Goal: Check status

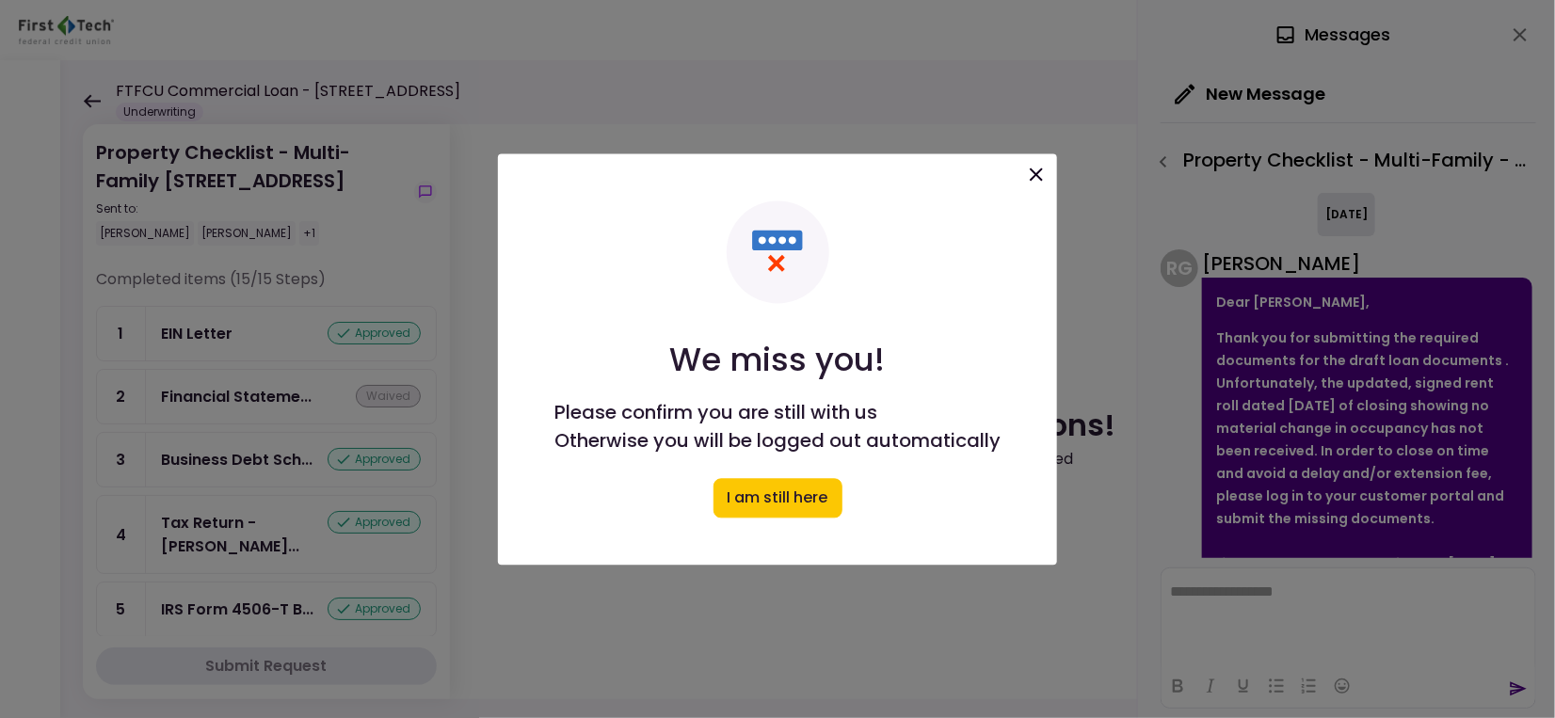
scroll to position [377, 0]
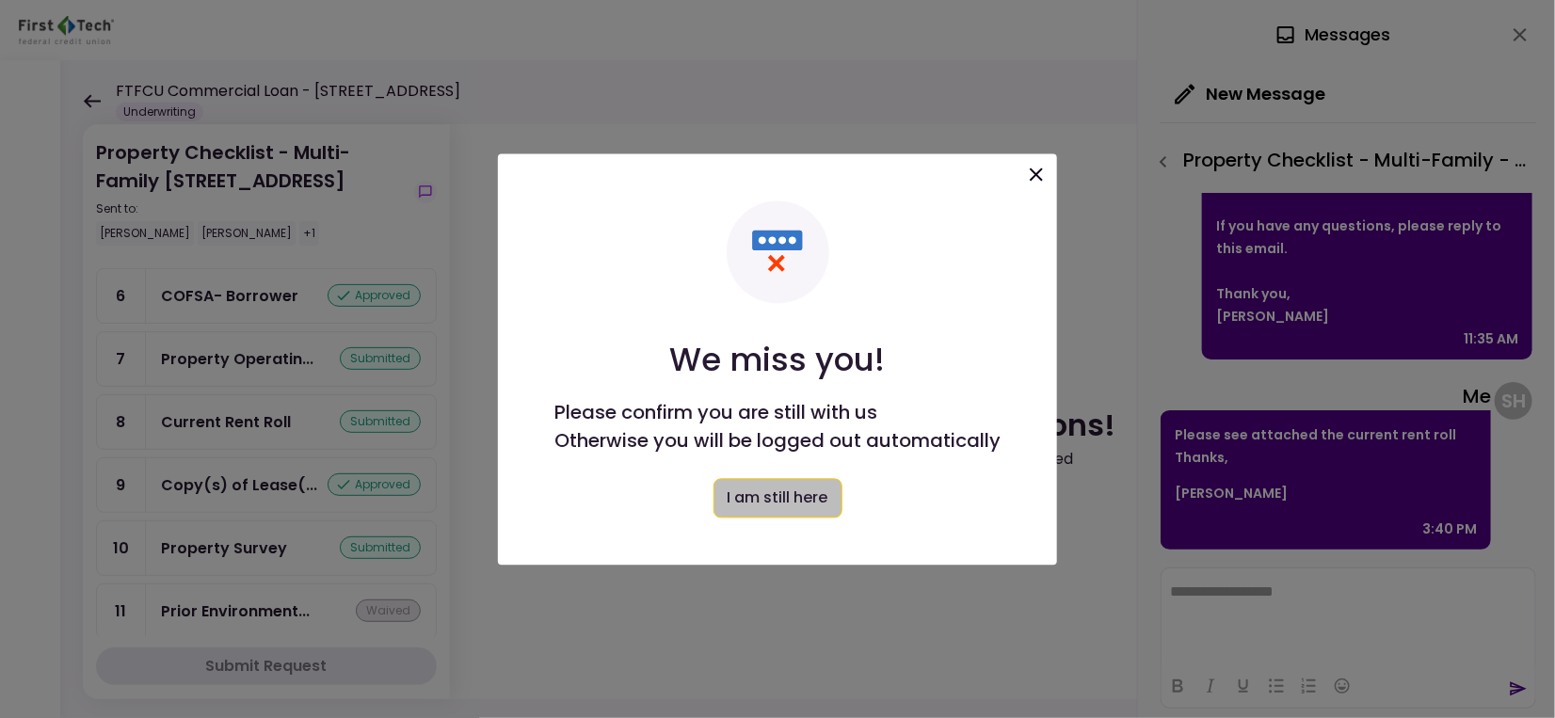
click at [823, 502] on button "I am still here" at bounding box center [778, 498] width 129 height 40
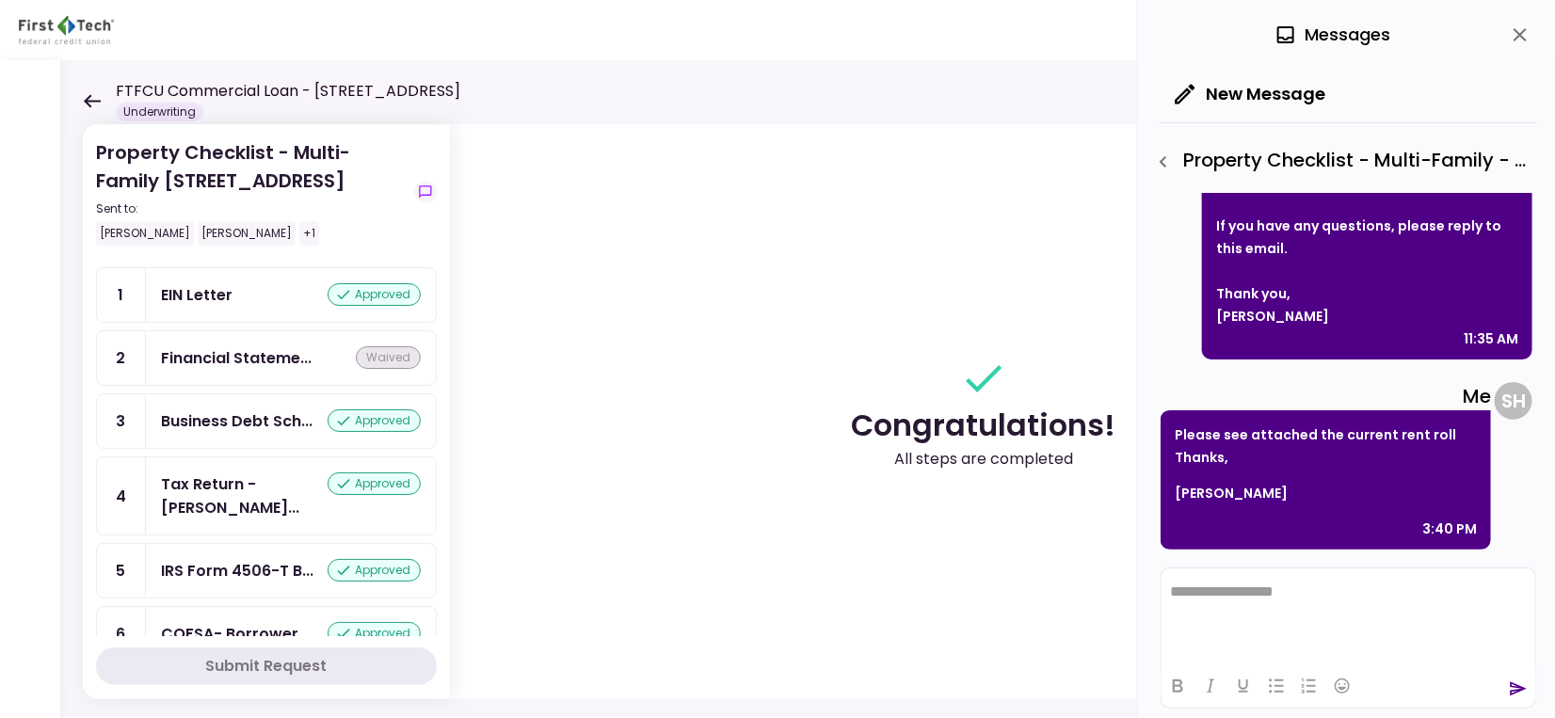
scroll to position [0, 0]
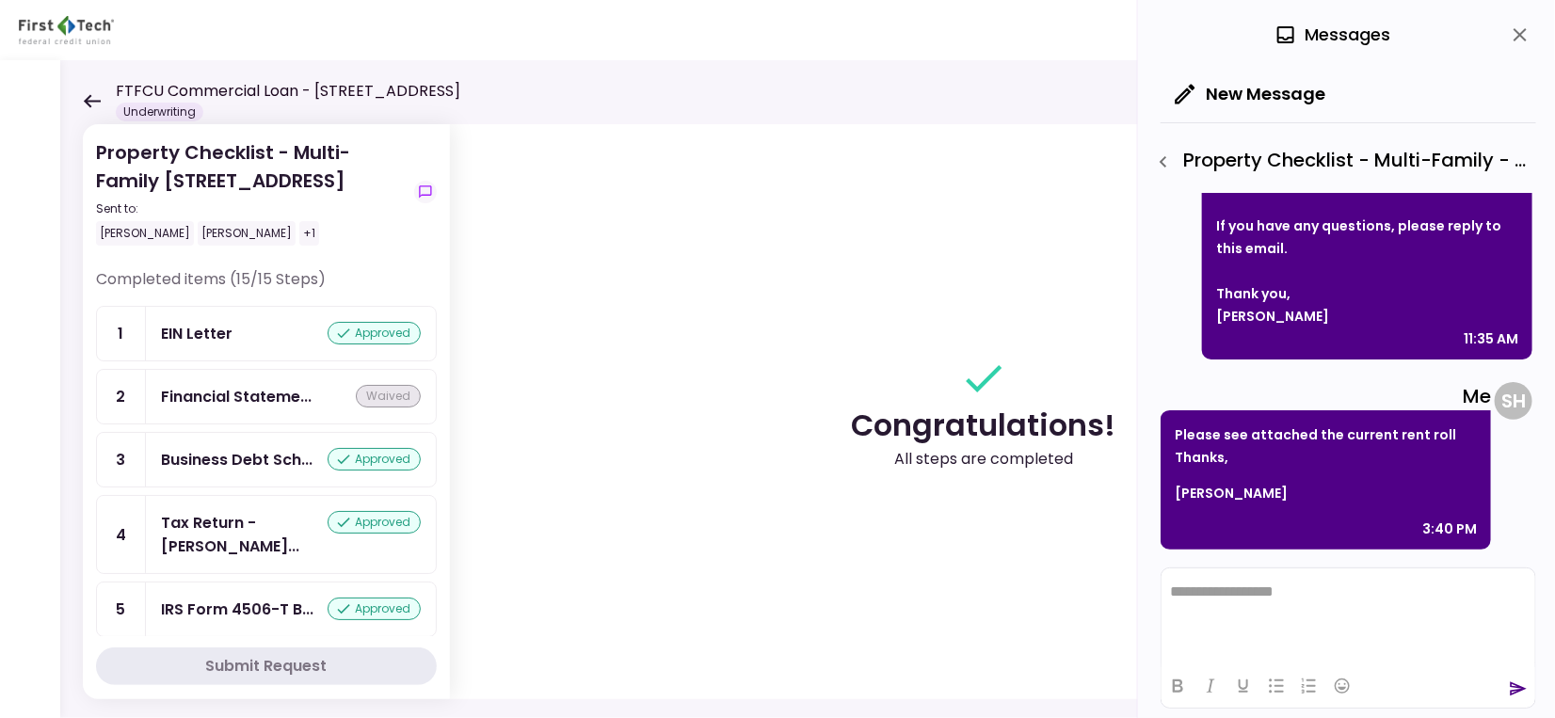
click at [92, 97] on icon at bounding box center [92, 101] width 18 height 14
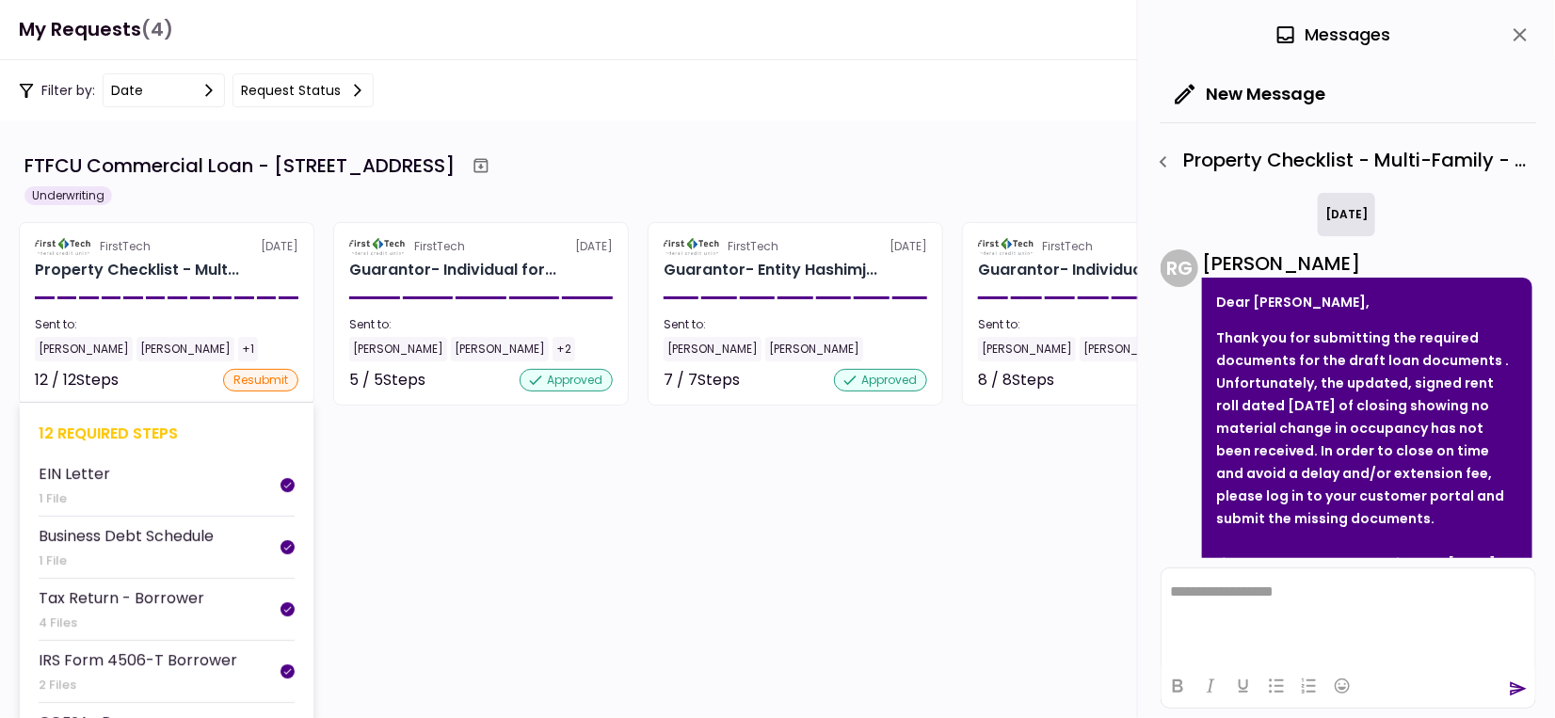
scroll to position [428, 0]
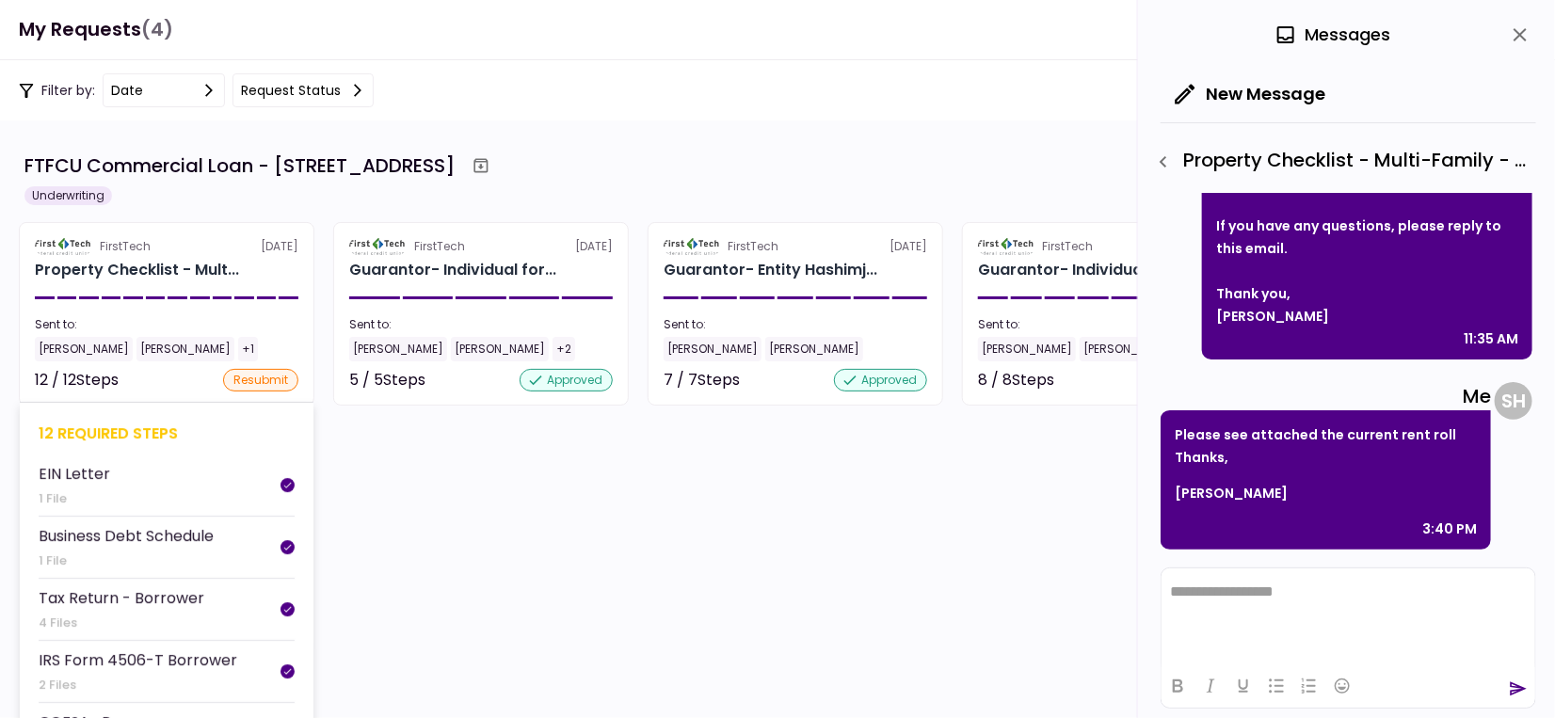
click at [151, 348] on div "Lakshmi Raman" at bounding box center [186, 349] width 98 height 24
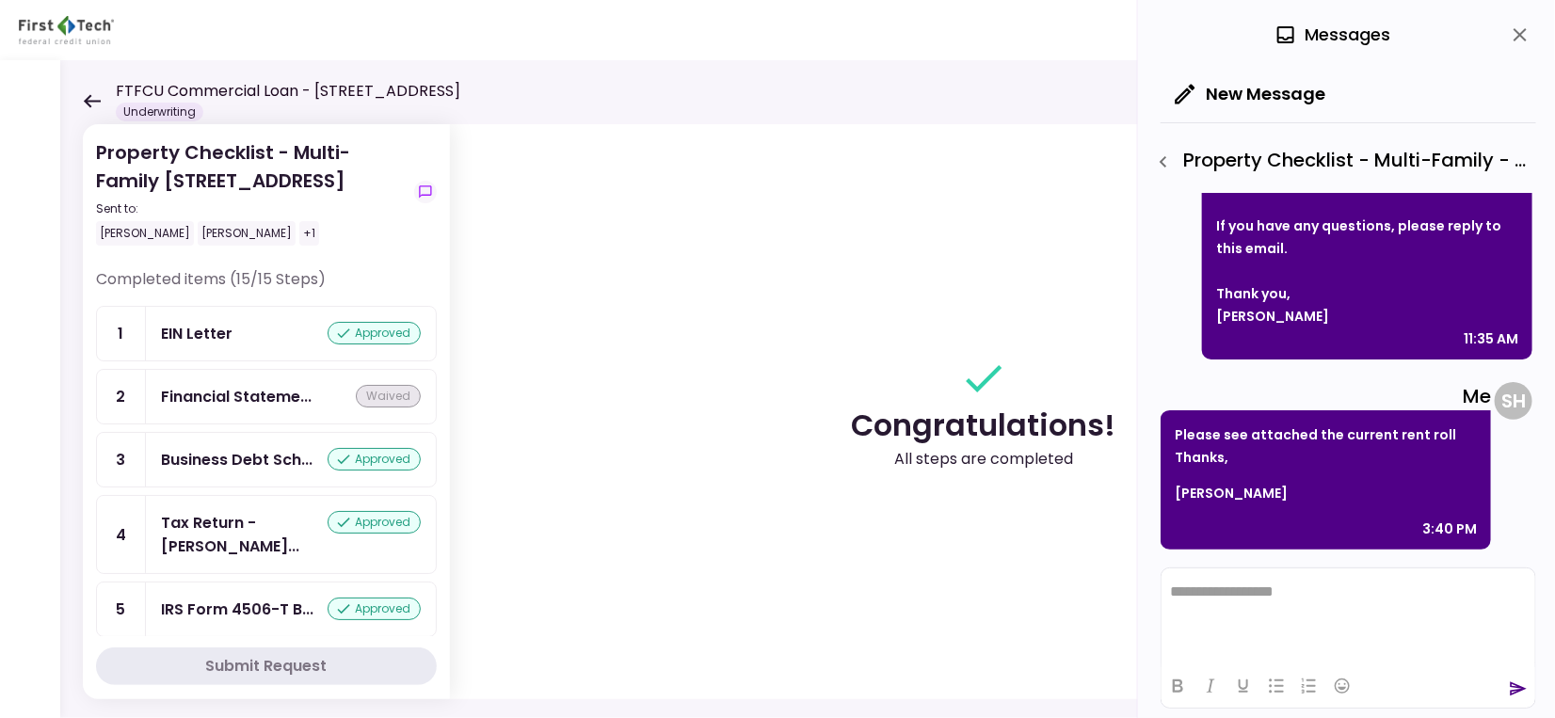
click at [92, 96] on icon at bounding box center [92, 101] width 18 height 14
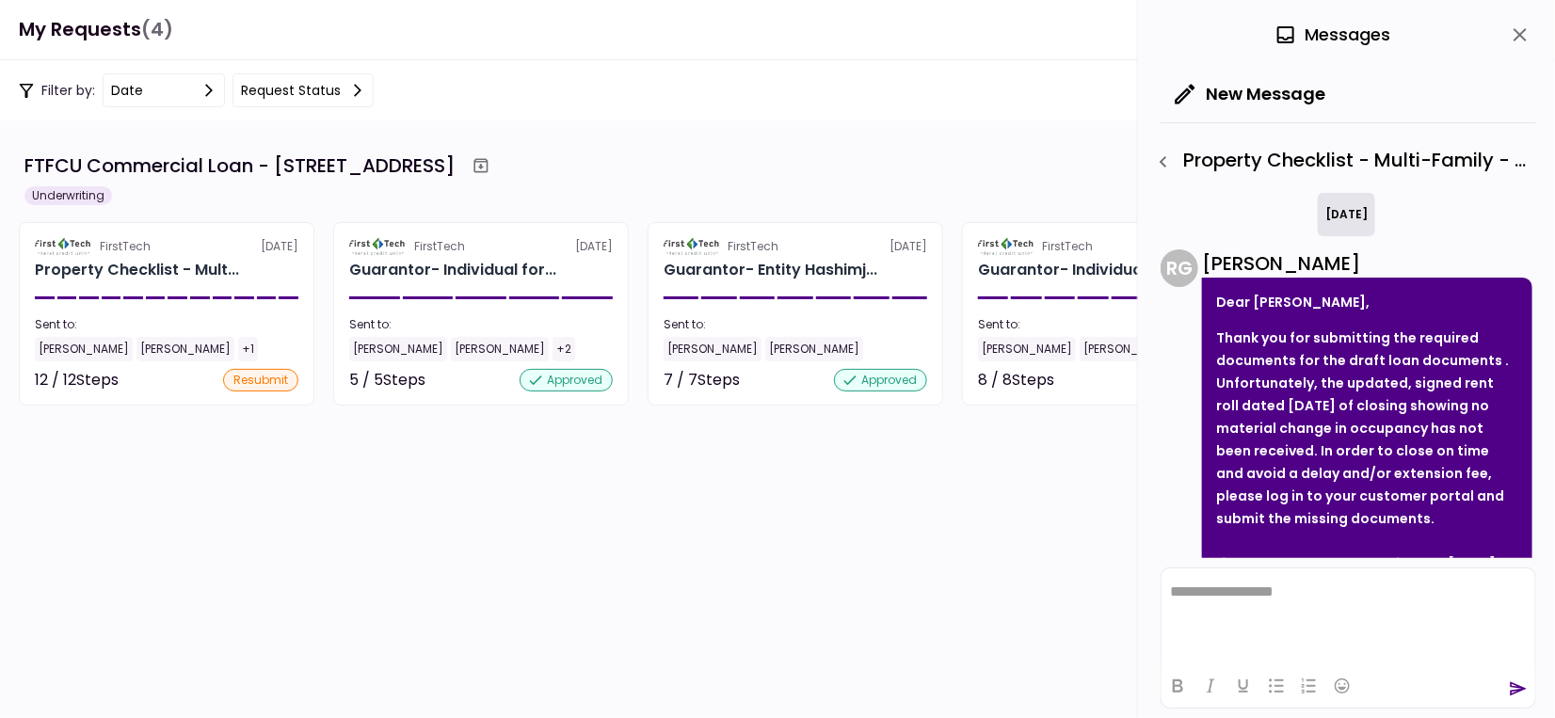
click at [145, 38] on span "(4)" at bounding box center [157, 29] width 32 height 39
click at [689, 71] on div "Filter by: date Request status" at bounding box center [777, 90] width 1555 height 60
click at [967, 532] on section "FTFCU Commercial Loan - 1770 Allens Circle Greensboro GA Underwriting FirstTech…" at bounding box center [777, 420] width 1555 height 598
drag, startPoint x: 875, startPoint y: 558, endPoint x: 955, endPoint y: 527, distance: 85.8
click at [880, 556] on section "FTFCU Commercial Loan - 1770 Allens Circle Greensboro GA Underwriting FirstTech…" at bounding box center [777, 420] width 1555 height 598
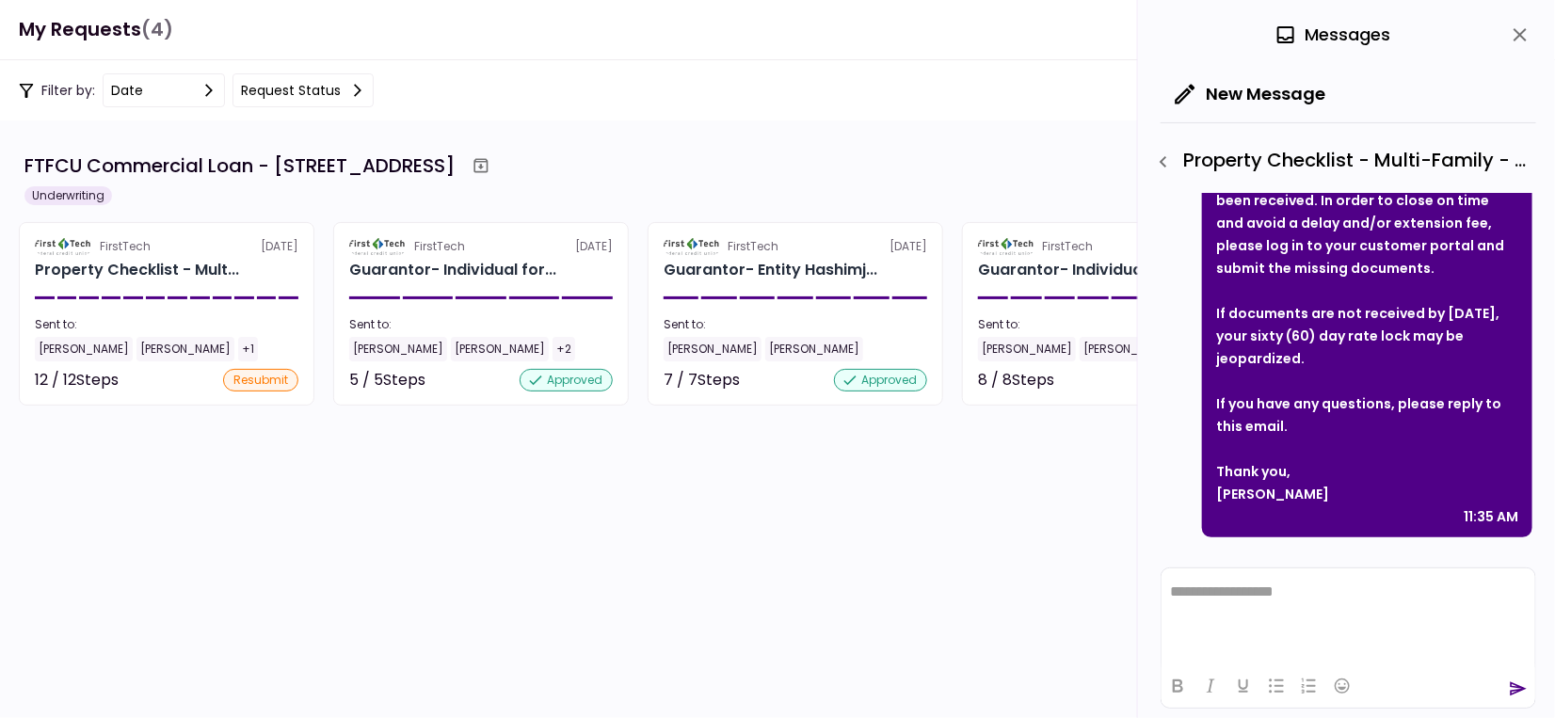
scroll to position [428, 0]
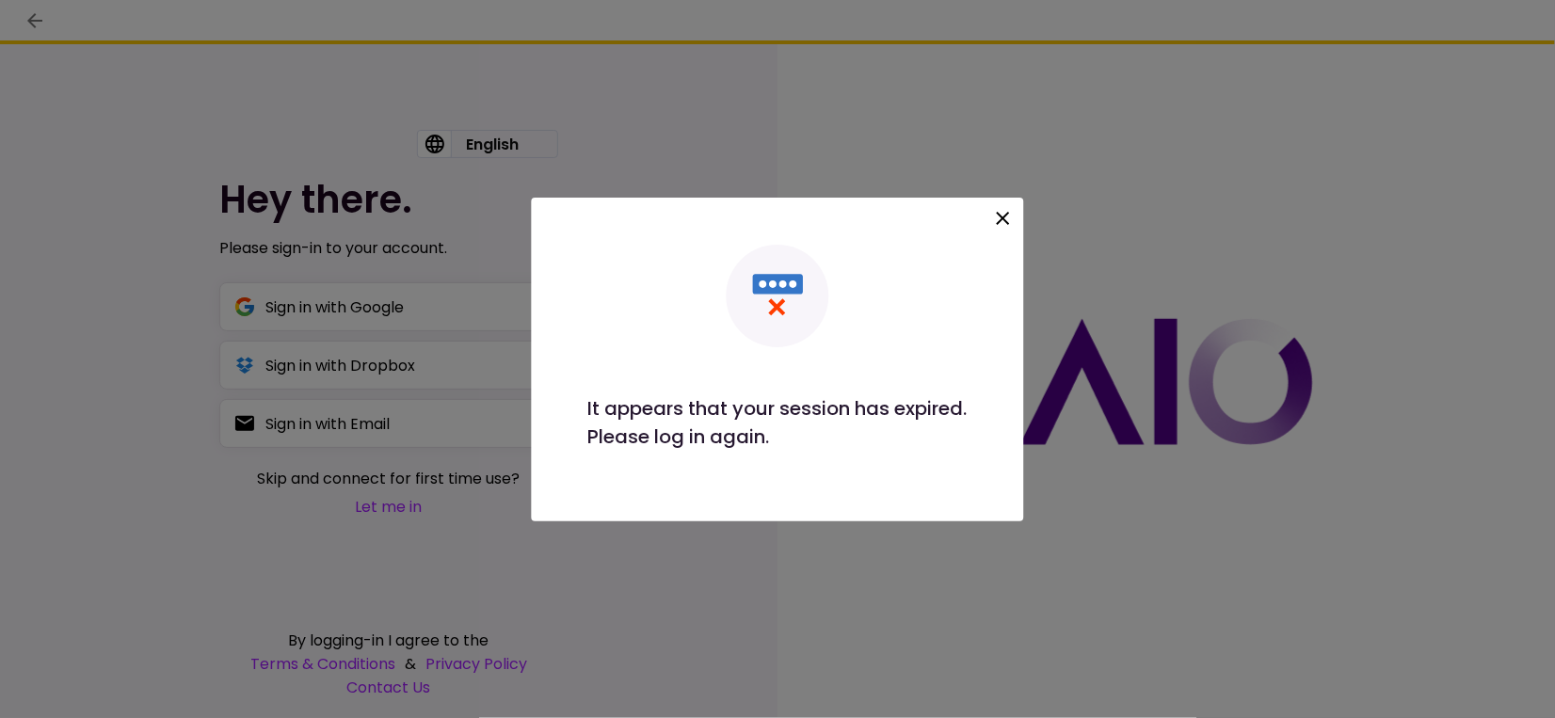
click at [993, 220] on icon at bounding box center [1003, 218] width 23 height 23
